Goal: Task Accomplishment & Management: Manage account settings

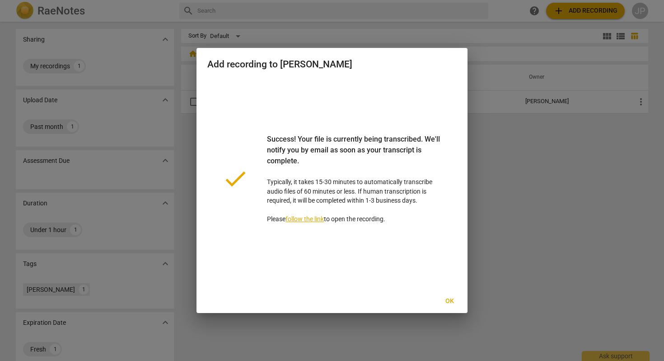
click at [449, 294] on button "Ok" at bounding box center [449, 301] width 29 height 16
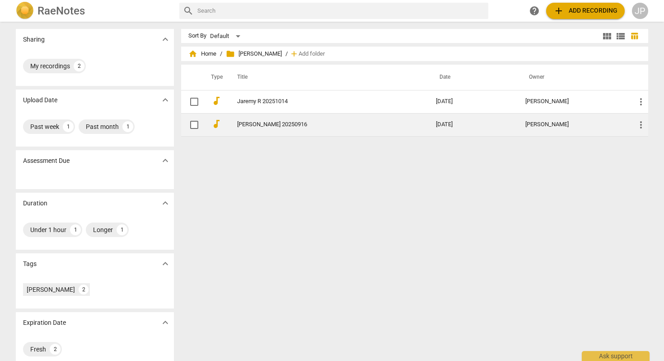
click at [284, 127] on link "[PERSON_NAME] 20250916" at bounding box center [320, 124] width 166 height 7
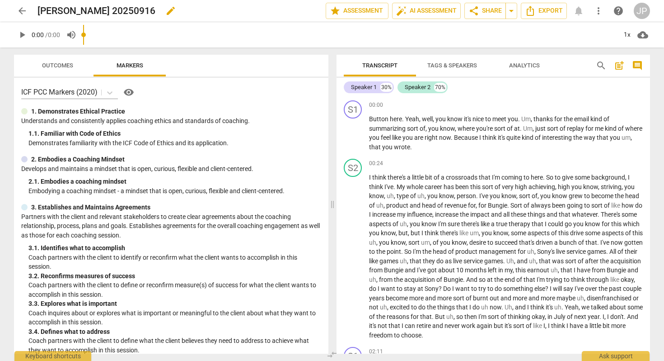
click at [165, 14] on span "edit" at bounding box center [170, 10] width 11 height 11
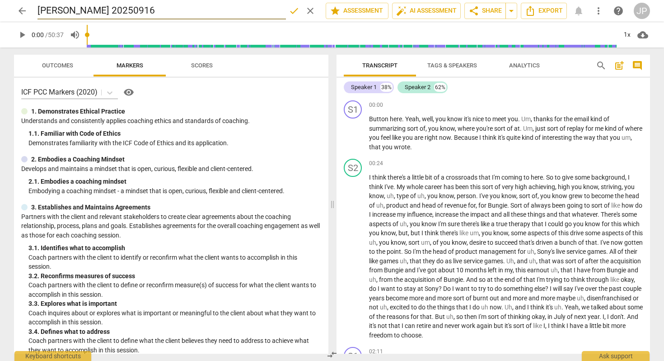
click at [91, 8] on input "[PERSON_NAME] 20250916" at bounding box center [162, 10] width 249 height 17
type input "Jaremy R 20250916"
